Goal: Task Accomplishment & Management: Manage account settings

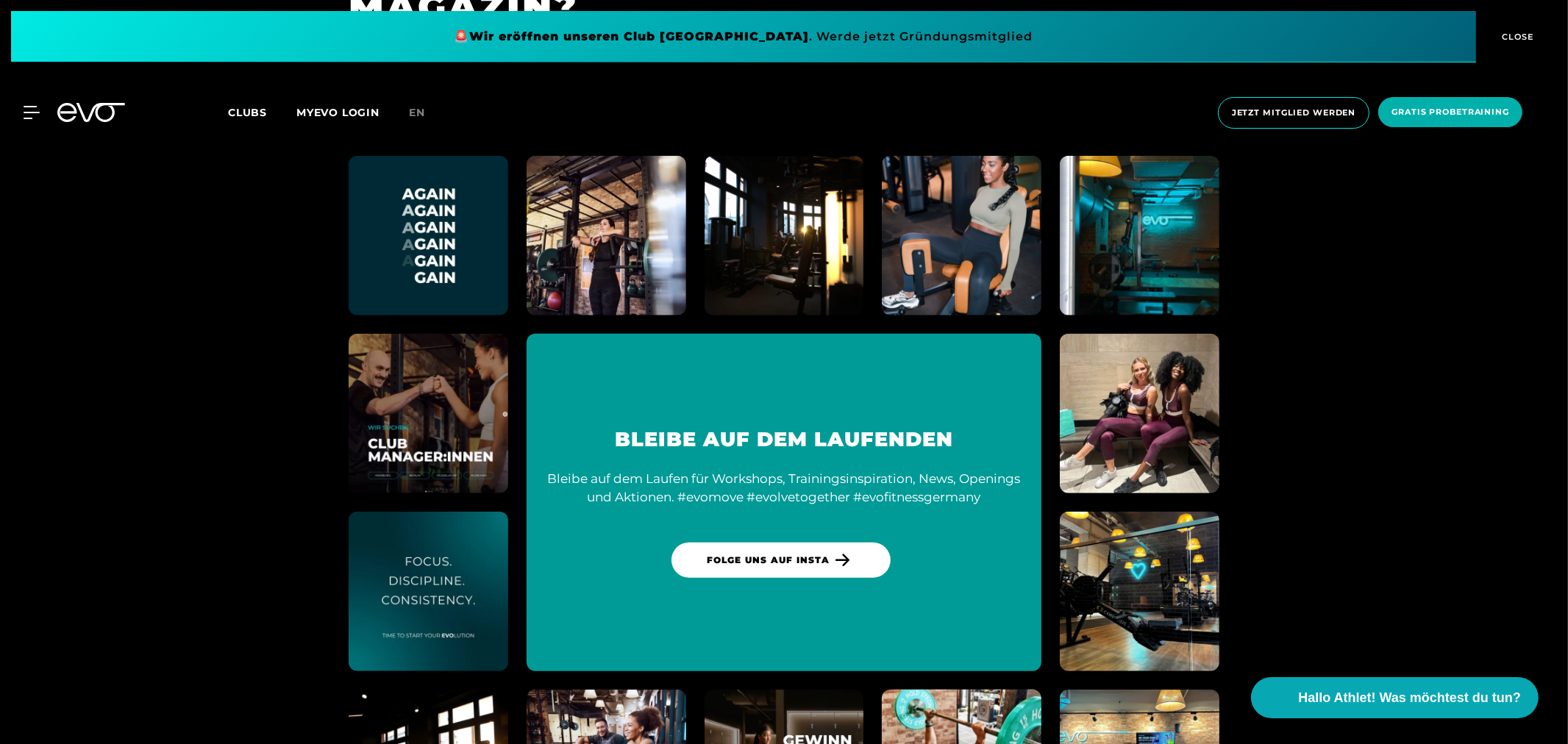
scroll to position [8689, 0]
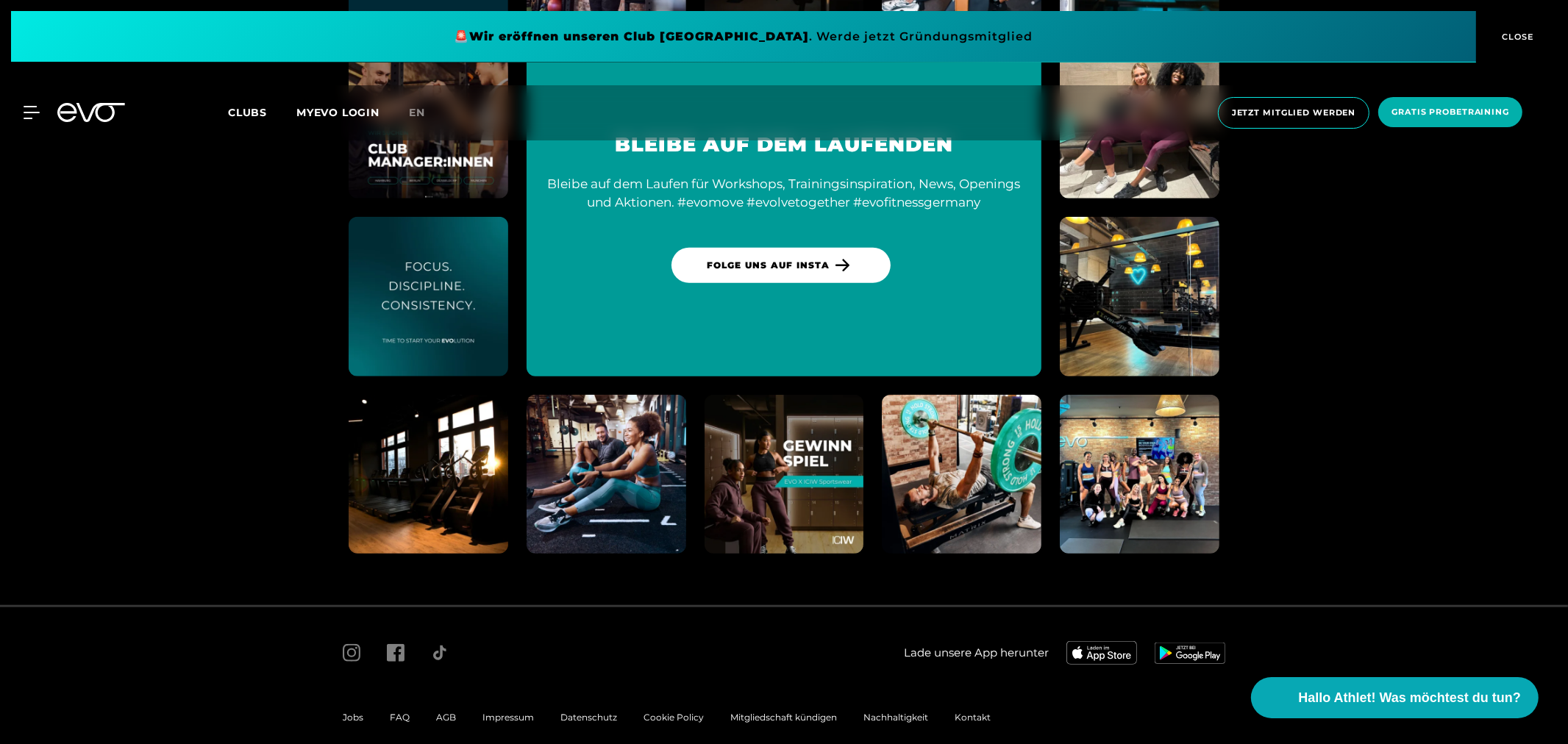
click at [791, 712] on span "Mitgliedschaft kündigen" at bounding box center [784, 717] width 106 height 11
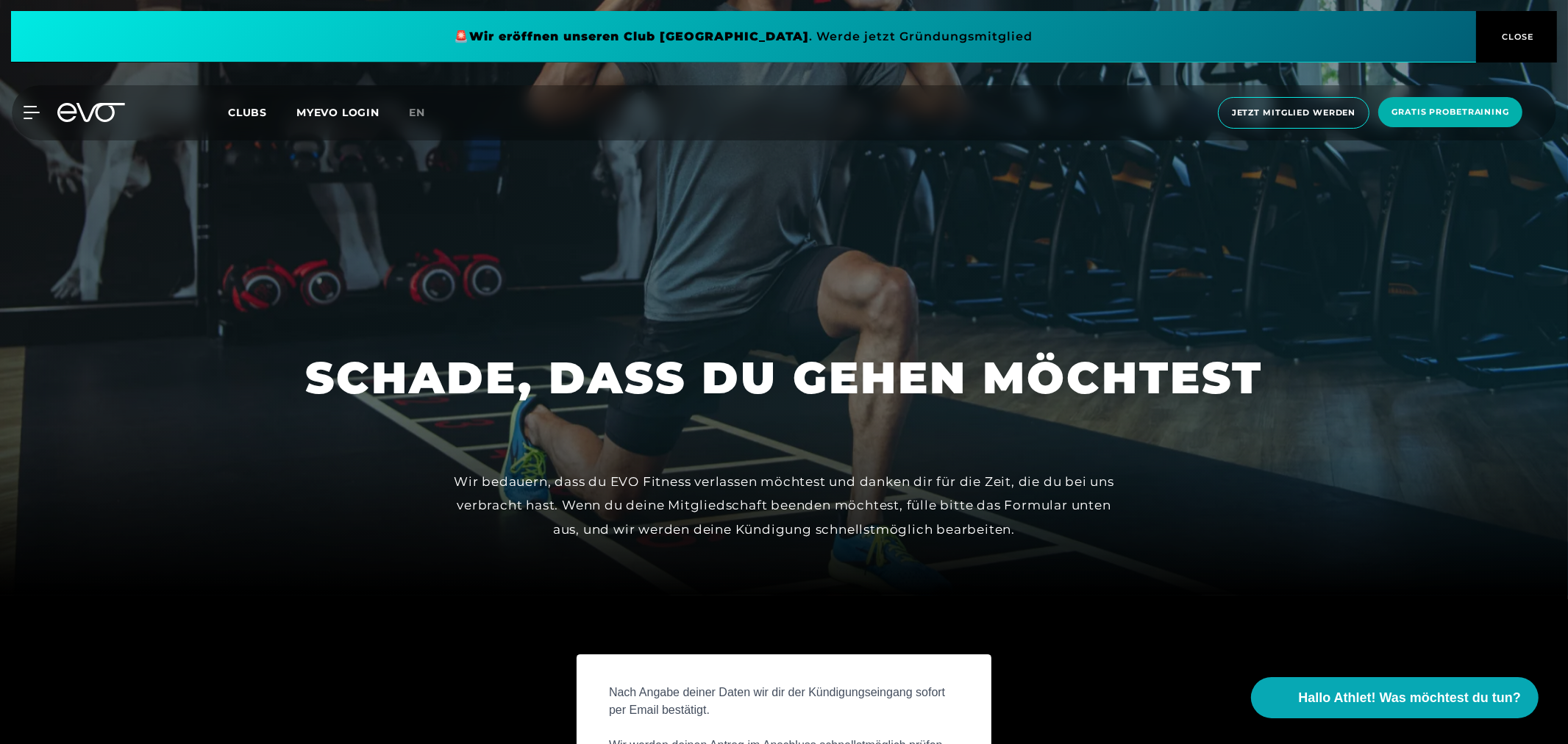
scroll to position [653, 0]
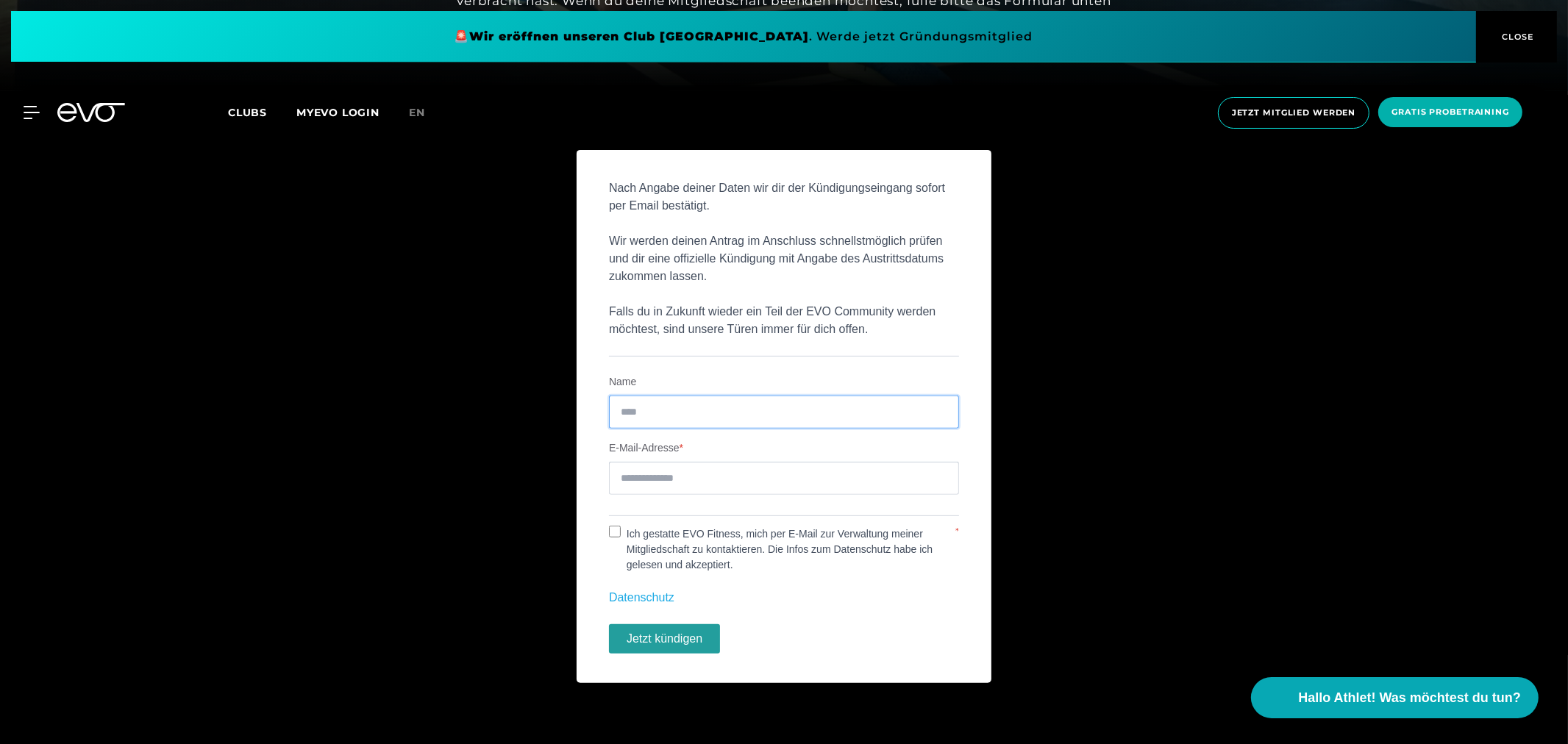
click at [668, 417] on input "Name" at bounding box center [784, 412] width 350 height 33
click at [672, 480] on input "E-Mail-Adresse" at bounding box center [784, 478] width 350 height 33
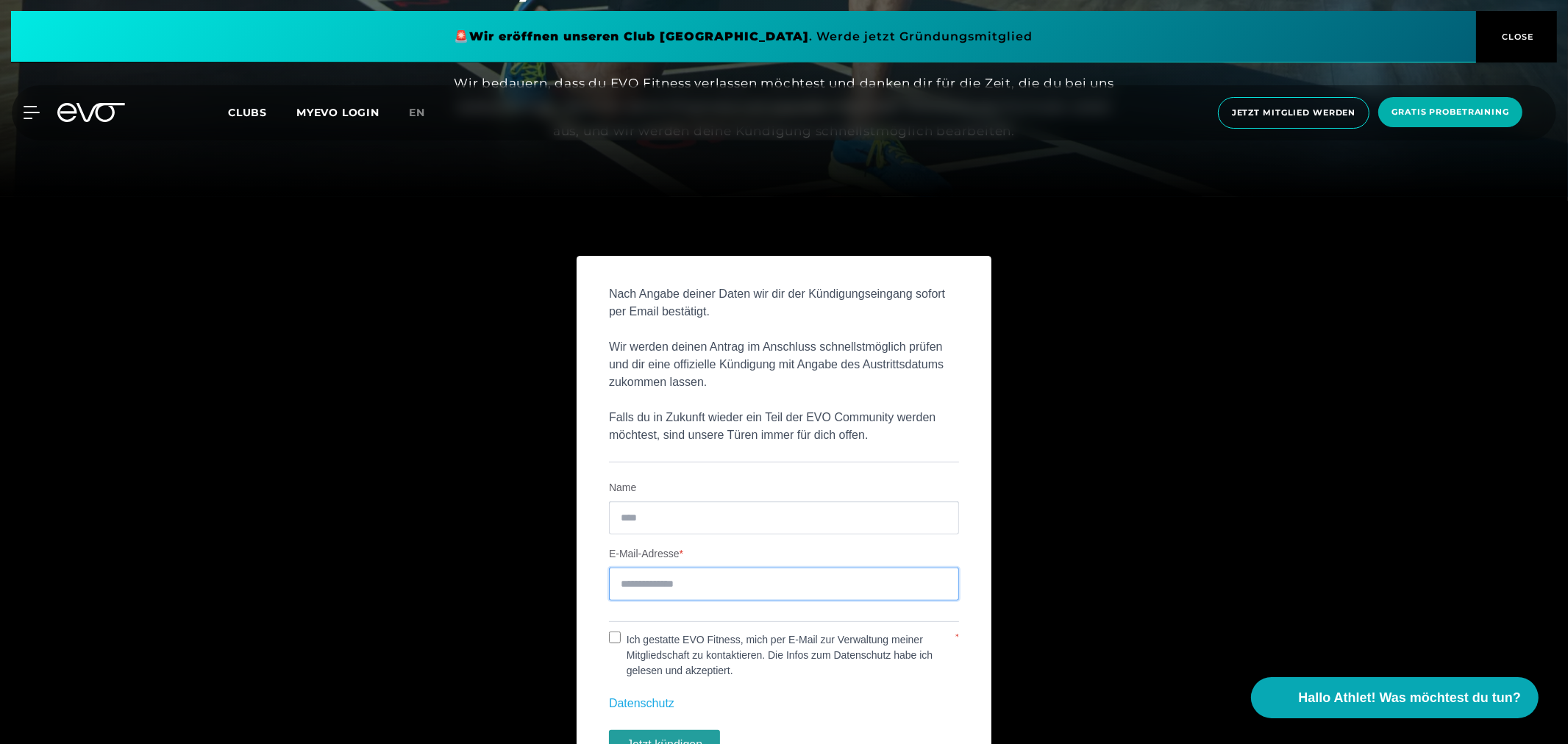
scroll to position [350, 0]
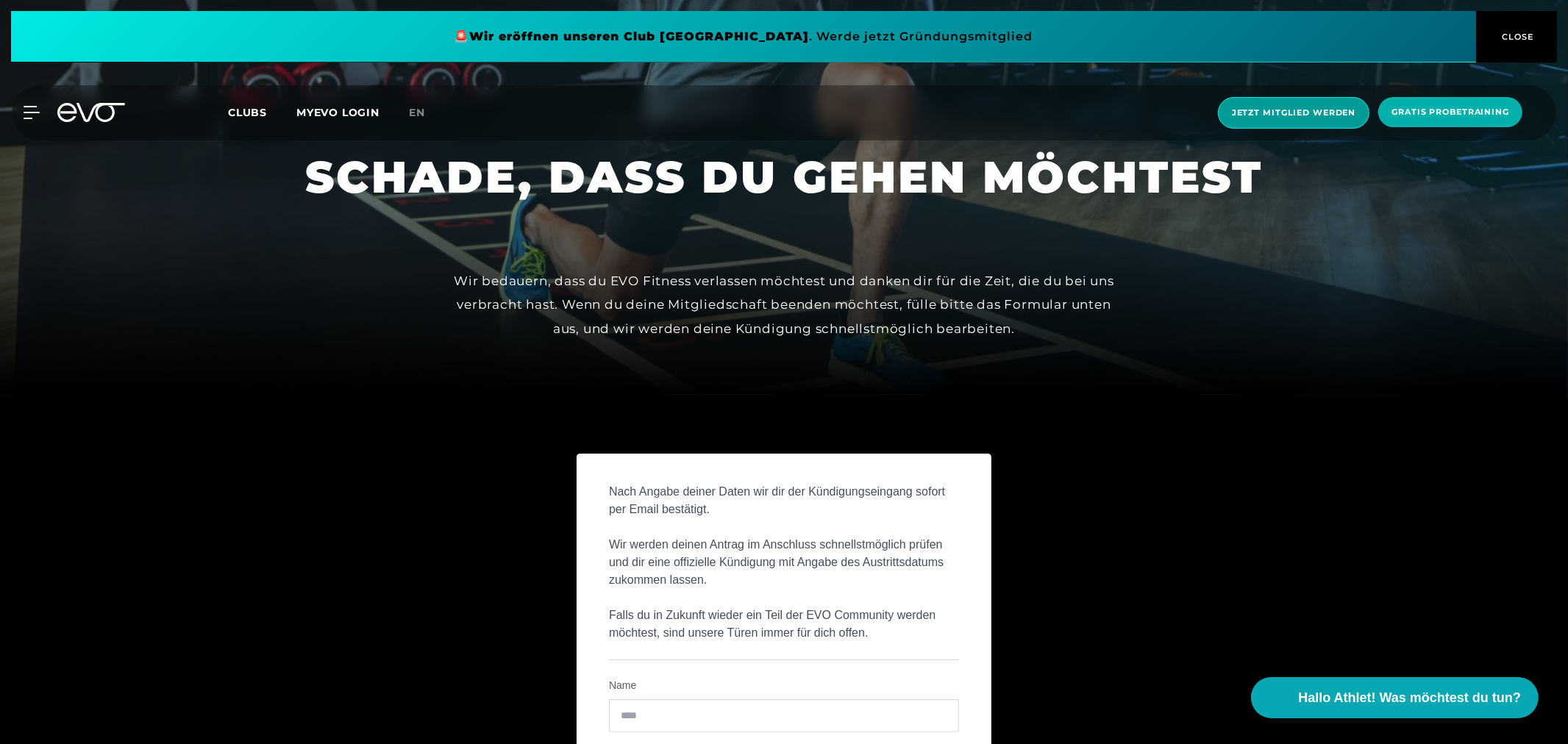
click at [1341, 111] on span "Jetzt Mitglied werden" at bounding box center [1294, 112] width 123 height 13
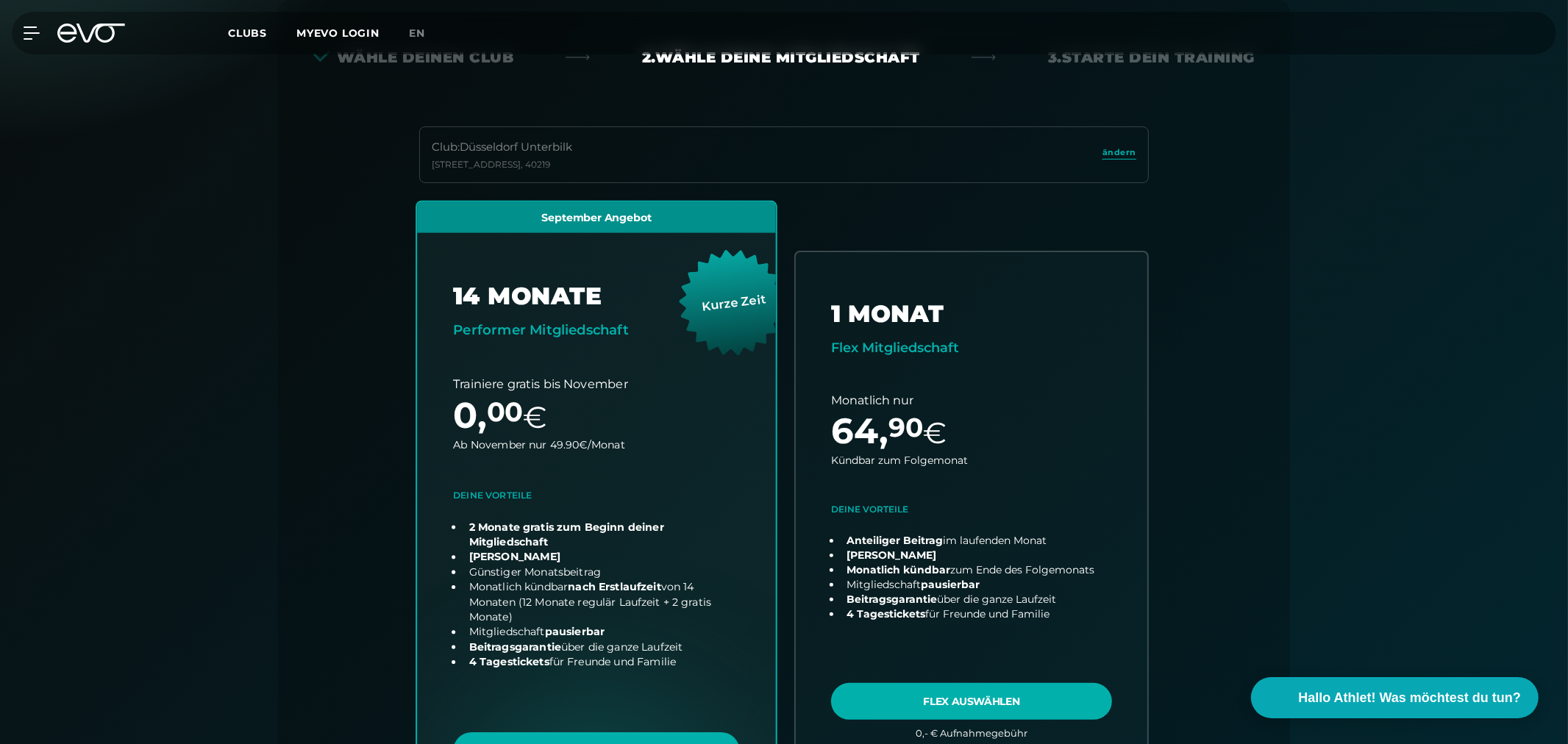
scroll to position [407, 0]
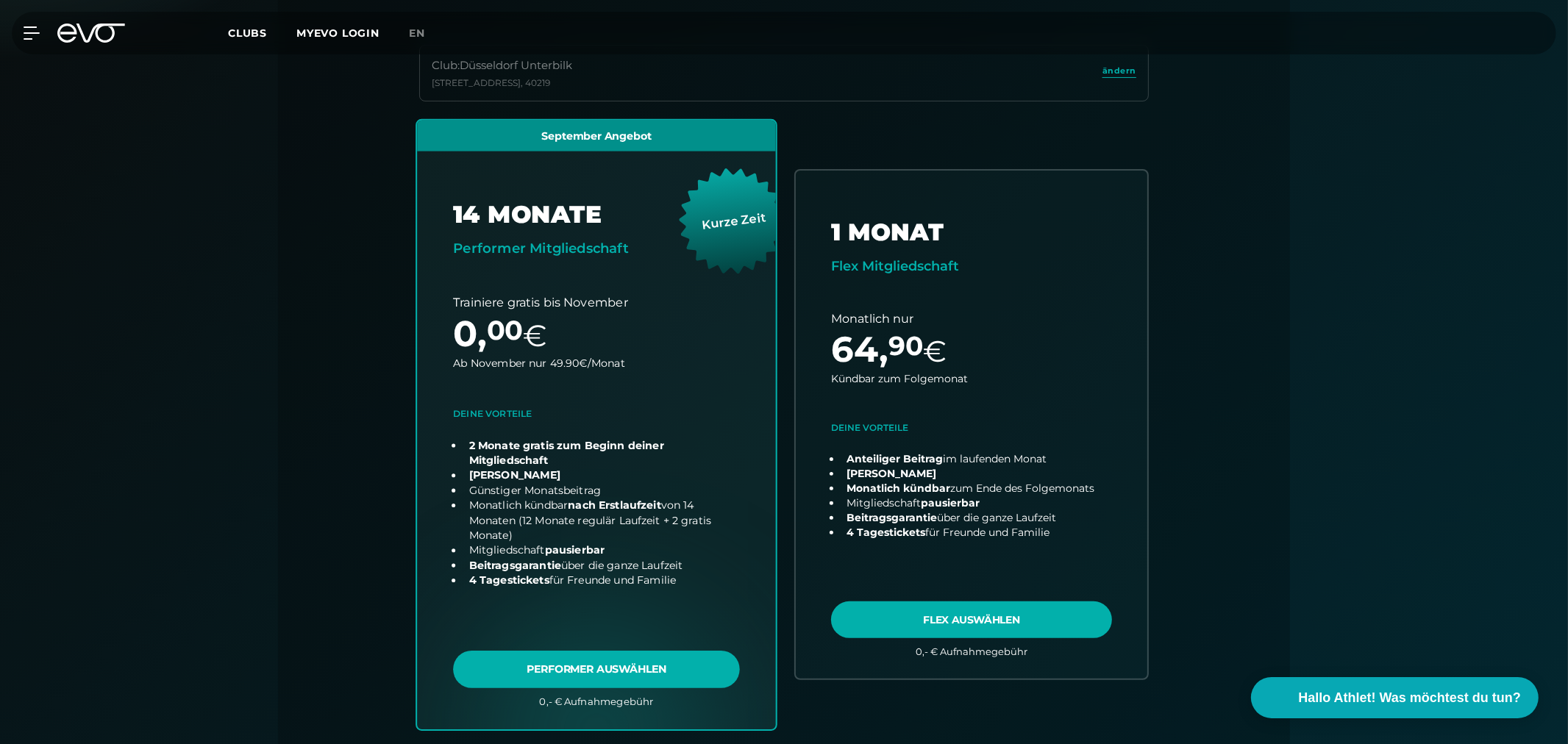
click at [642, 668] on link "choose plan" at bounding box center [596, 424] width 359 height 609
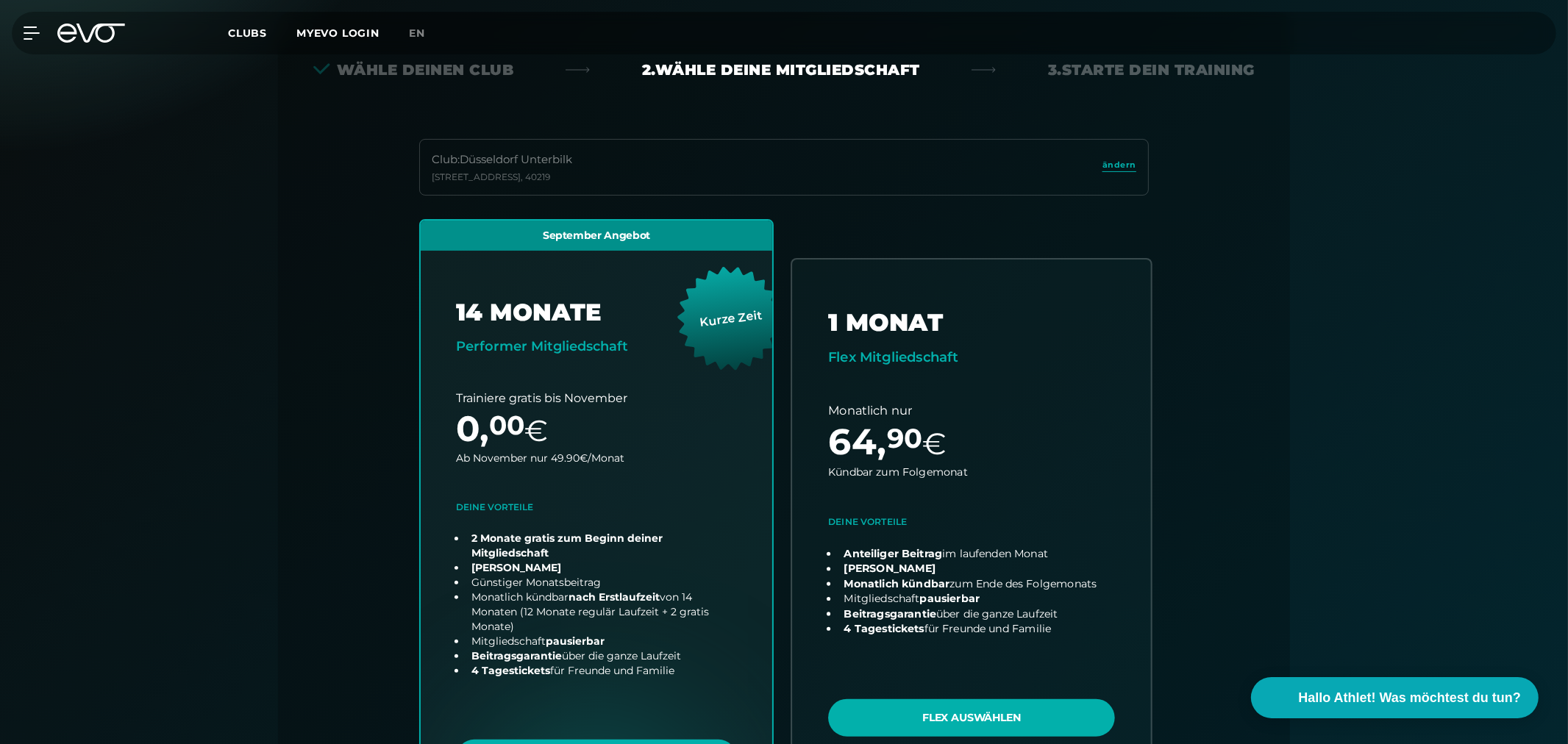
scroll to position [79, 0]
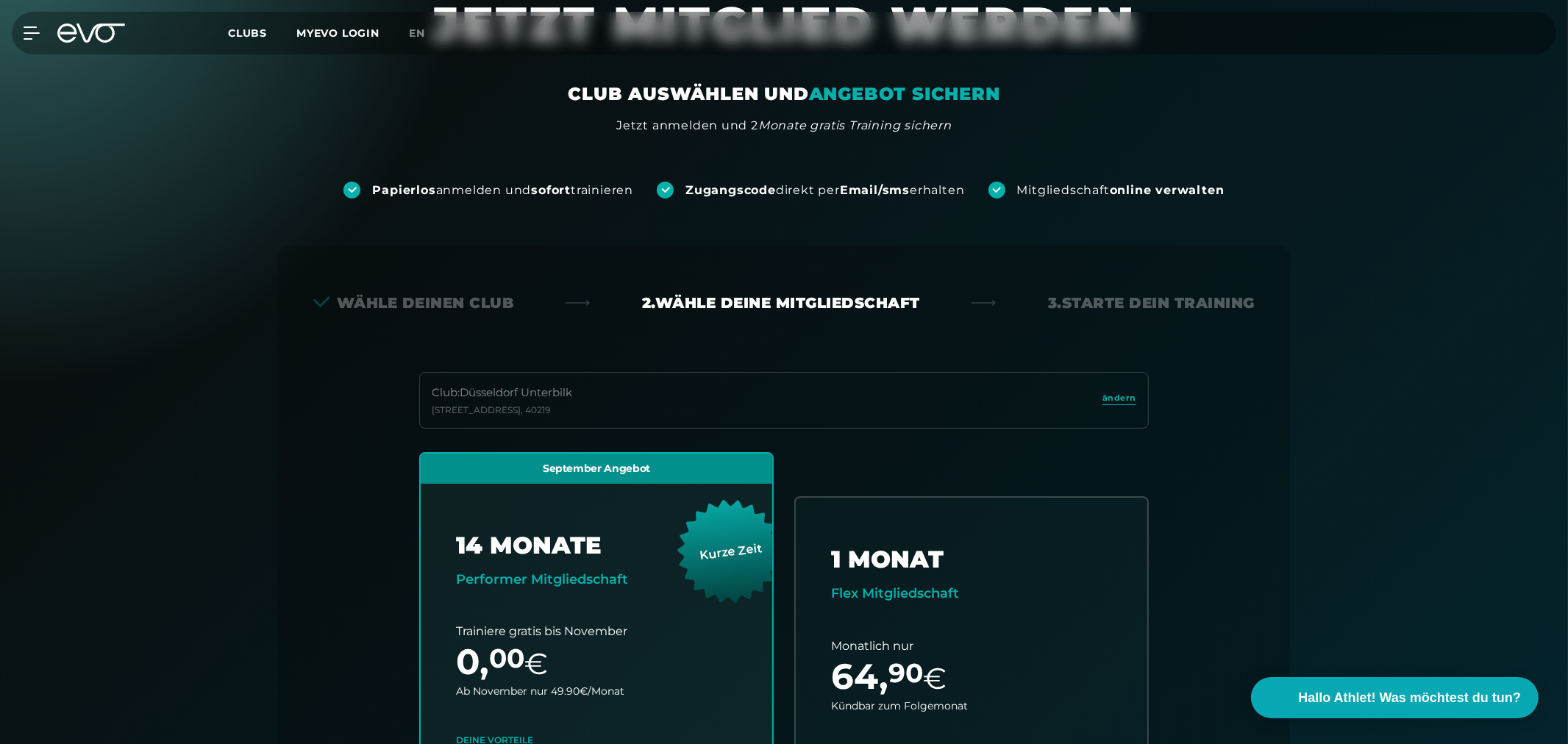
click at [1108, 388] on div "Club : Düsseldorf Unterbilk [STREET_ADDRESS]" at bounding box center [784, 400] width 730 height 57
click at [1108, 402] on span "ändern" at bounding box center [1119, 398] width 34 height 13
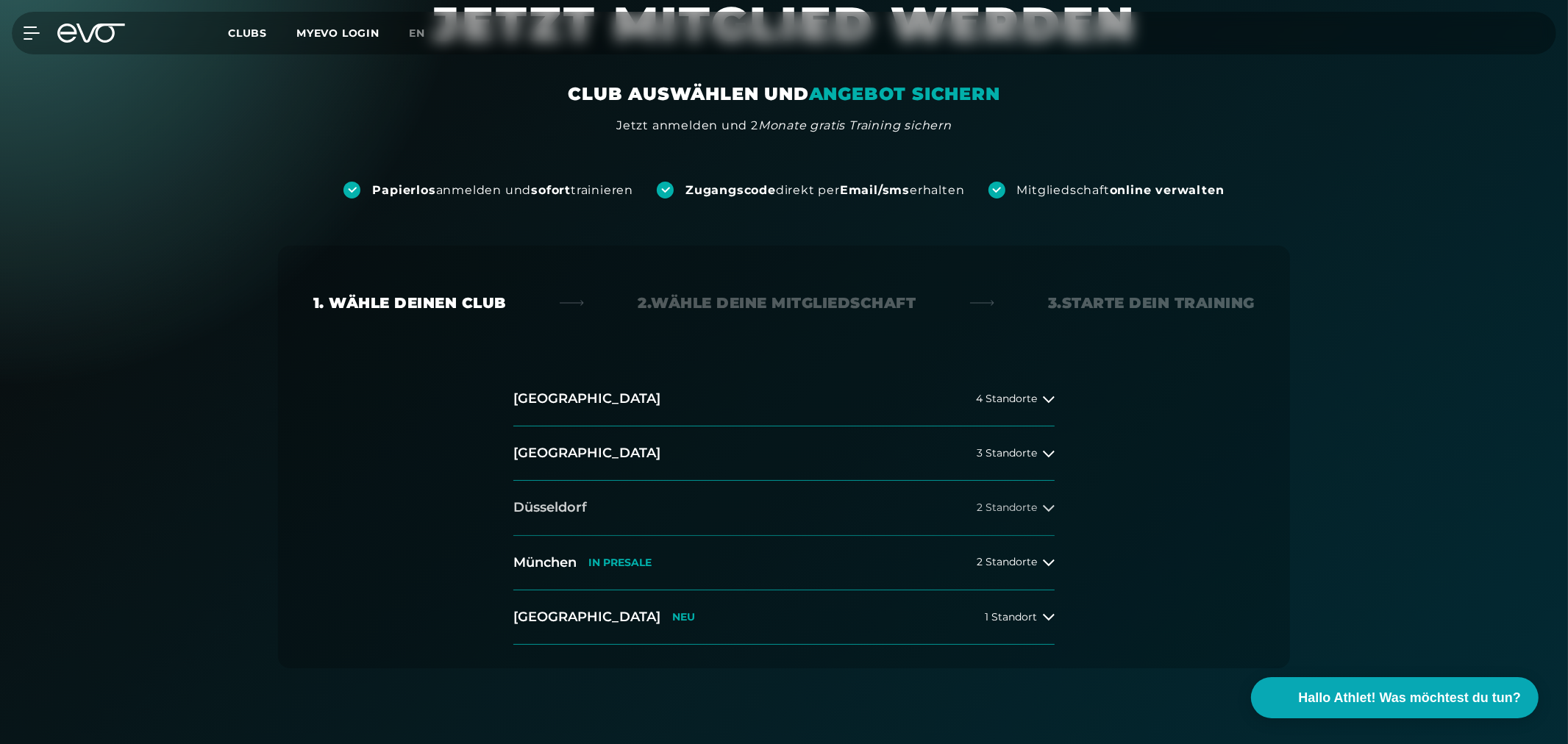
click at [567, 513] on h2 "Düsseldorf" at bounding box center [550, 508] width 73 height 19
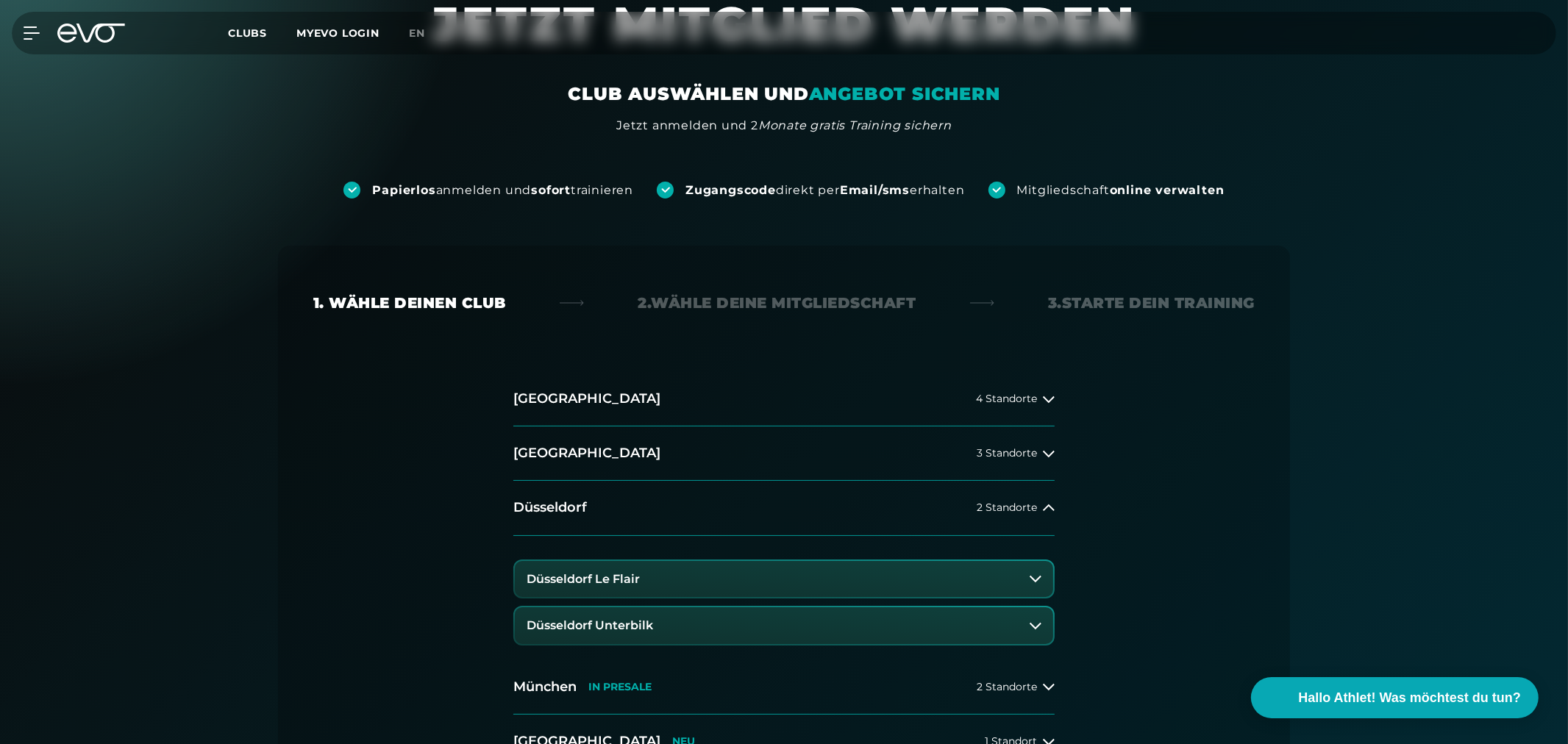
click at [581, 573] on h3 "Düsseldorf Le Flair" at bounding box center [583, 579] width 113 height 14
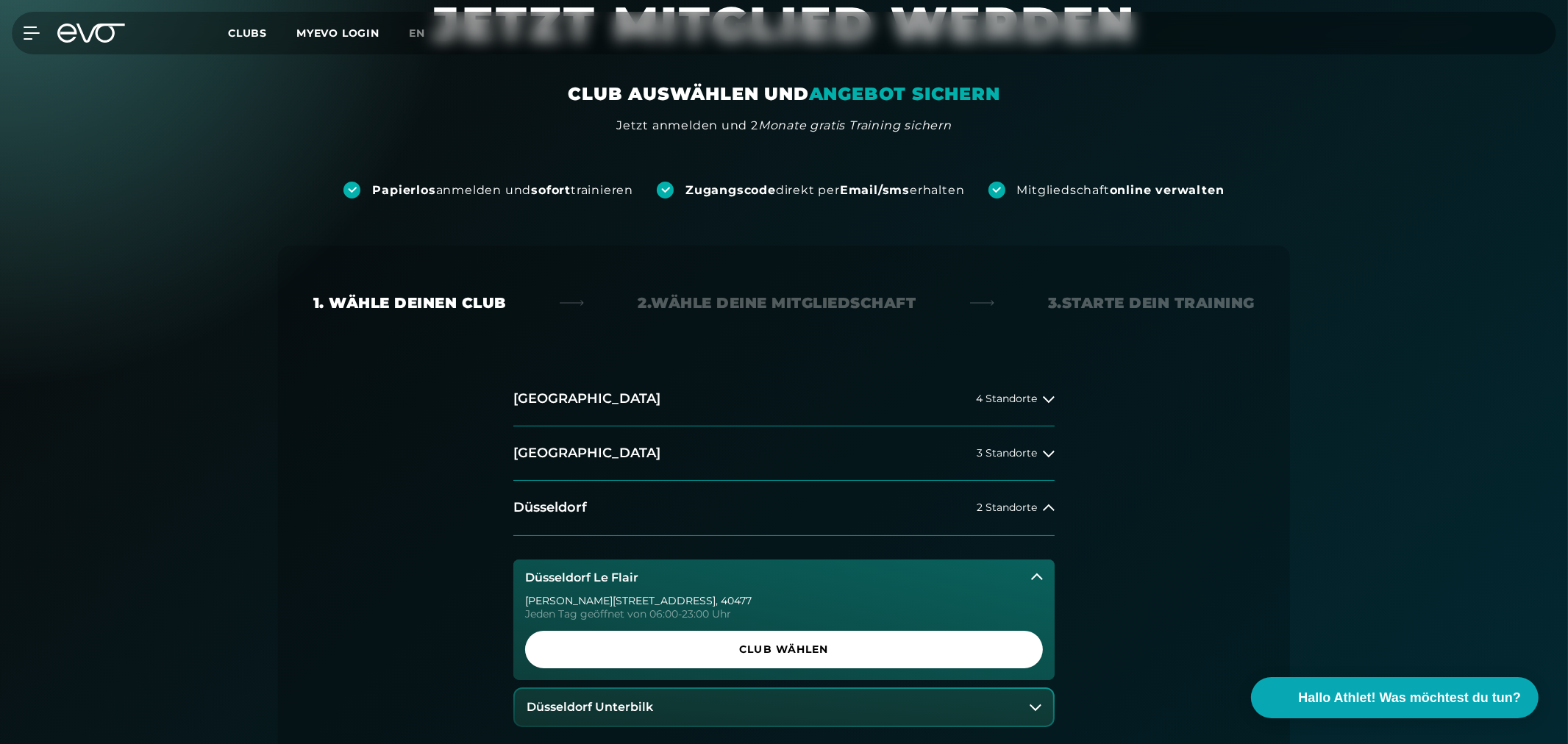
scroll to position [243, 0]
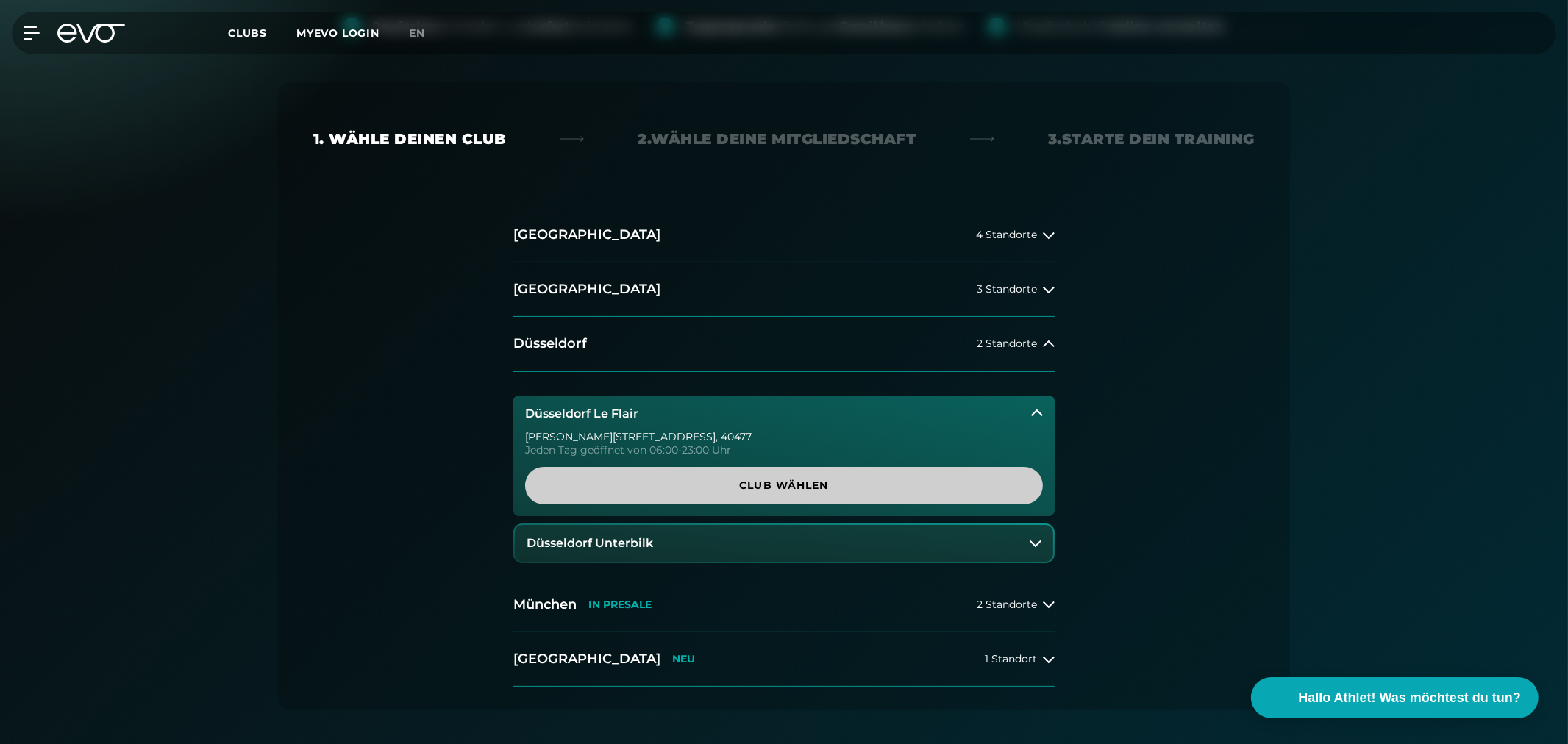
click at [712, 489] on span "Club wählen" at bounding box center [784, 486] width 448 height 15
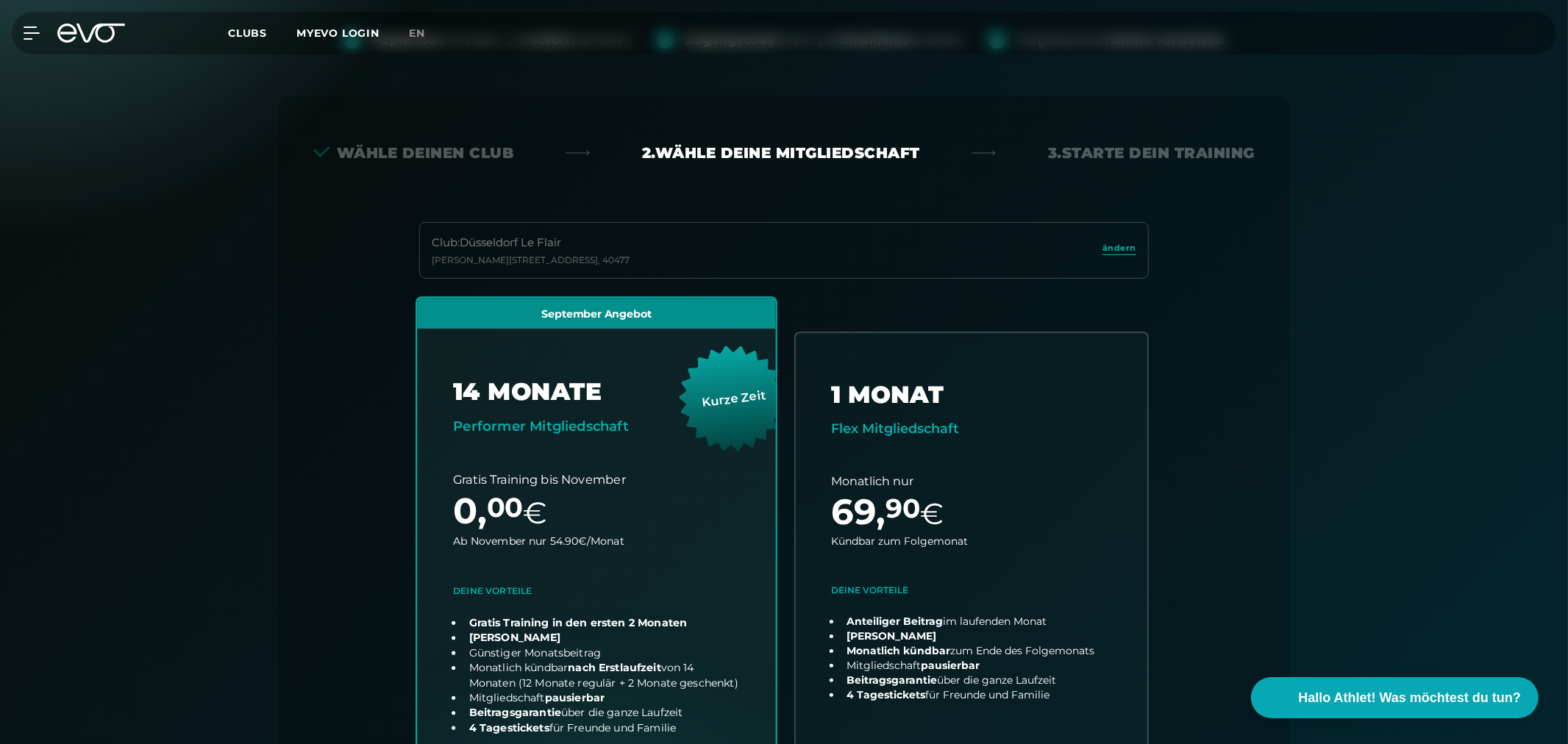
scroll to position [490, 0]
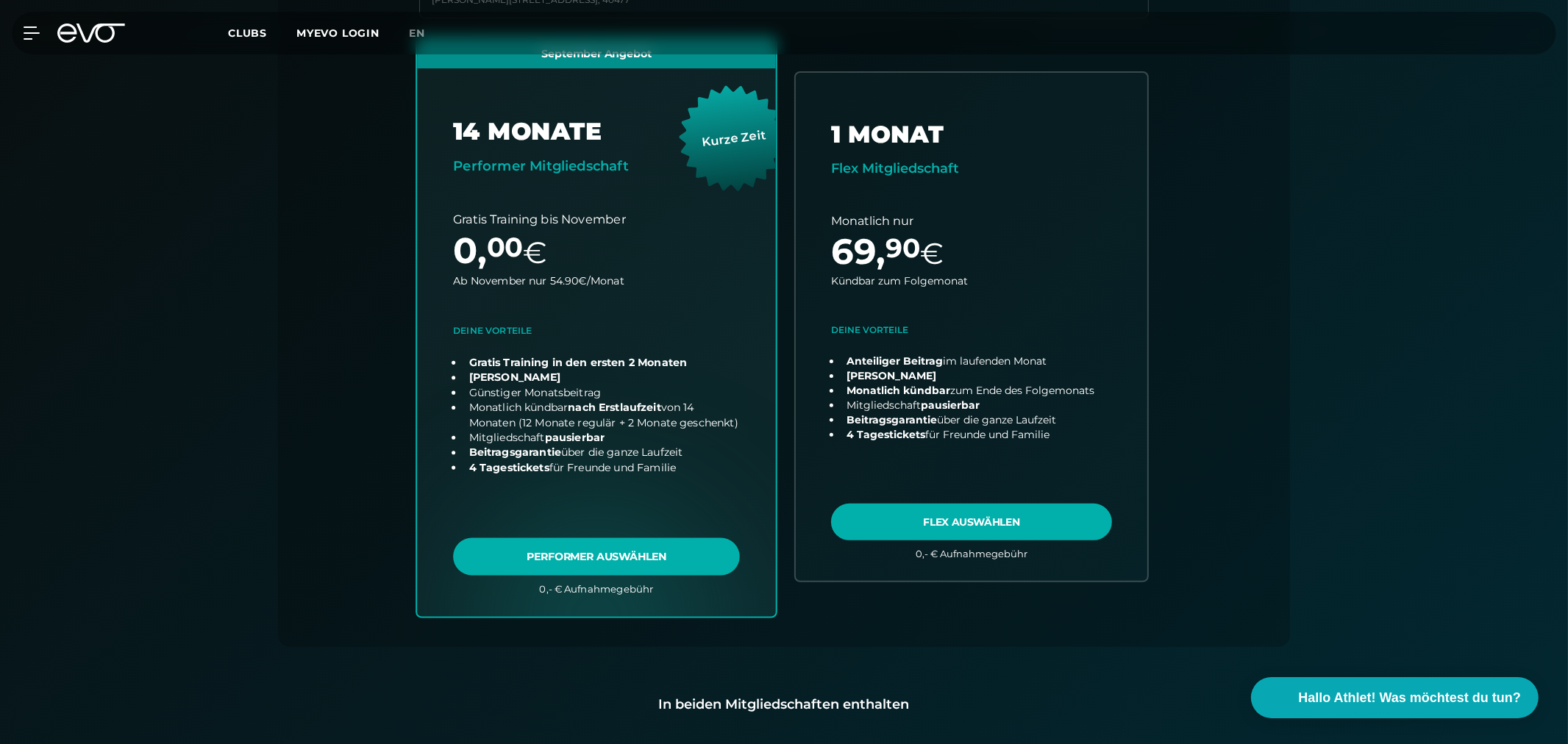
click at [619, 567] on link "choose plan" at bounding box center [596, 326] width 359 height 578
